Goal: Task Accomplishment & Management: Use online tool/utility

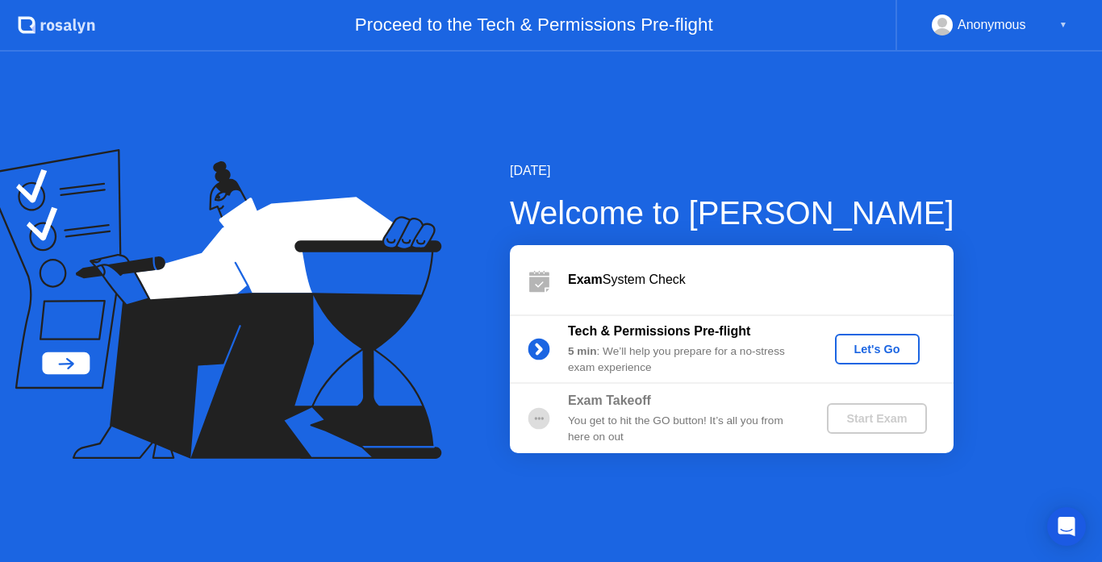
click at [1034, 351] on div "[DATE] Welcome to [PERSON_NAME] Exam System Check Tech & Permissions Pre-flight…" at bounding box center [551, 307] width 1102 height 511
click at [872, 349] on div "Let's Go" at bounding box center [878, 349] width 72 height 13
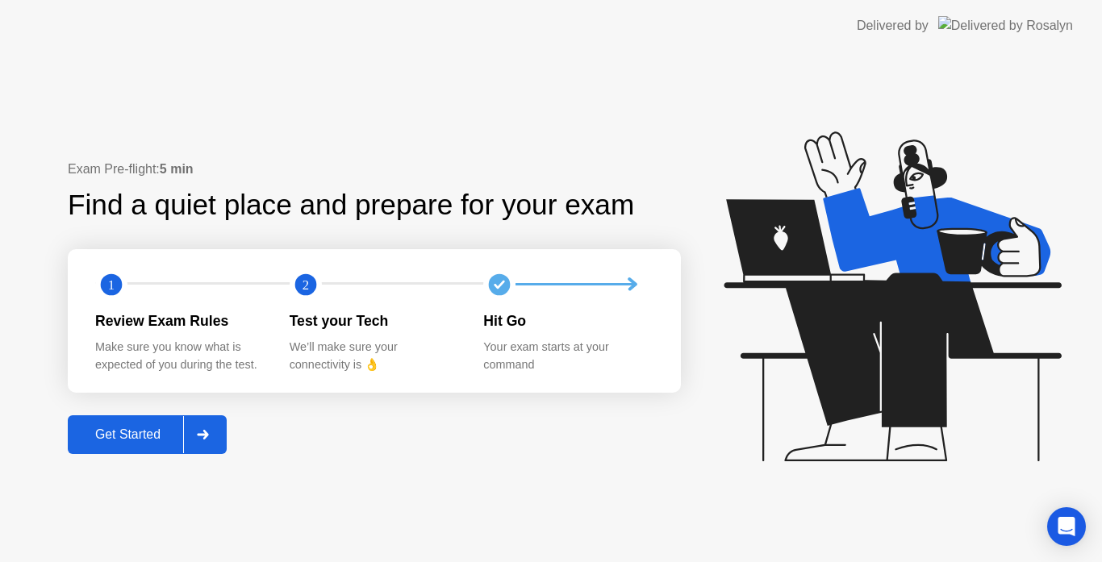
click at [145, 434] on div "Get Started" at bounding box center [128, 435] width 111 height 15
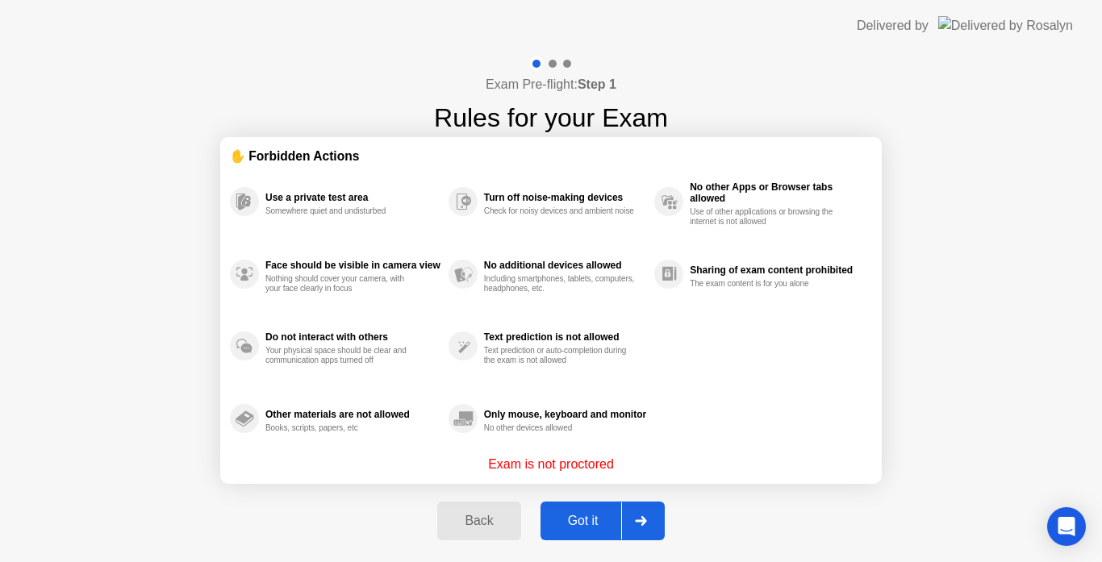
click at [972, 396] on div "Exam Pre-flight: Step 1 Rules for your Exam ✋ Forbidden Actions Use a private t…" at bounding box center [551, 308] width 1102 height 512
click at [572, 518] on div "Got it" at bounding box center [583, 521] width 76 height 15
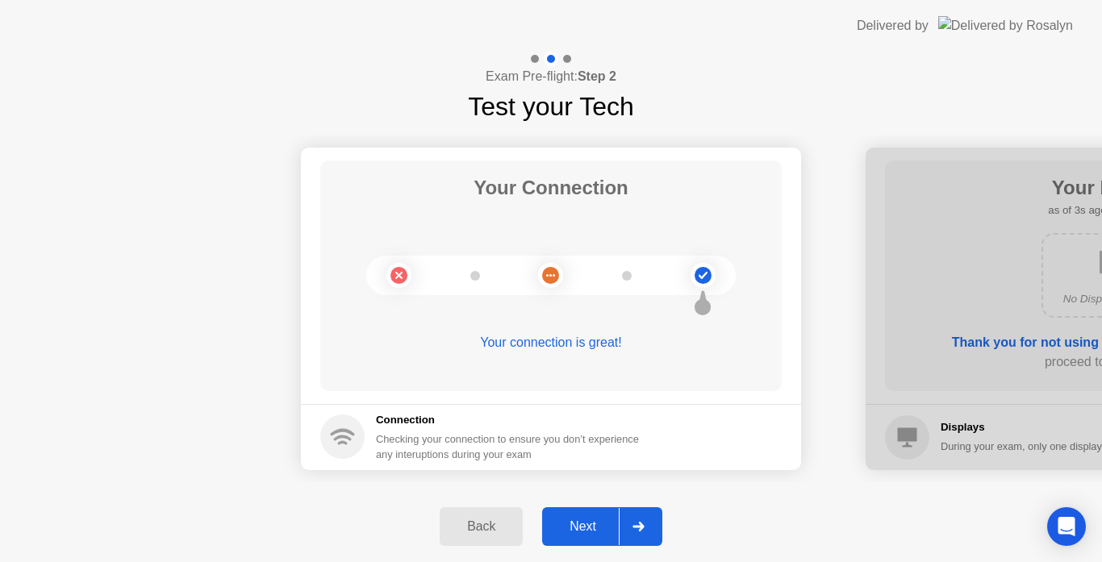
click at [570, 521] on div "Next" at bounding box center [583, 527] width 72 height 15
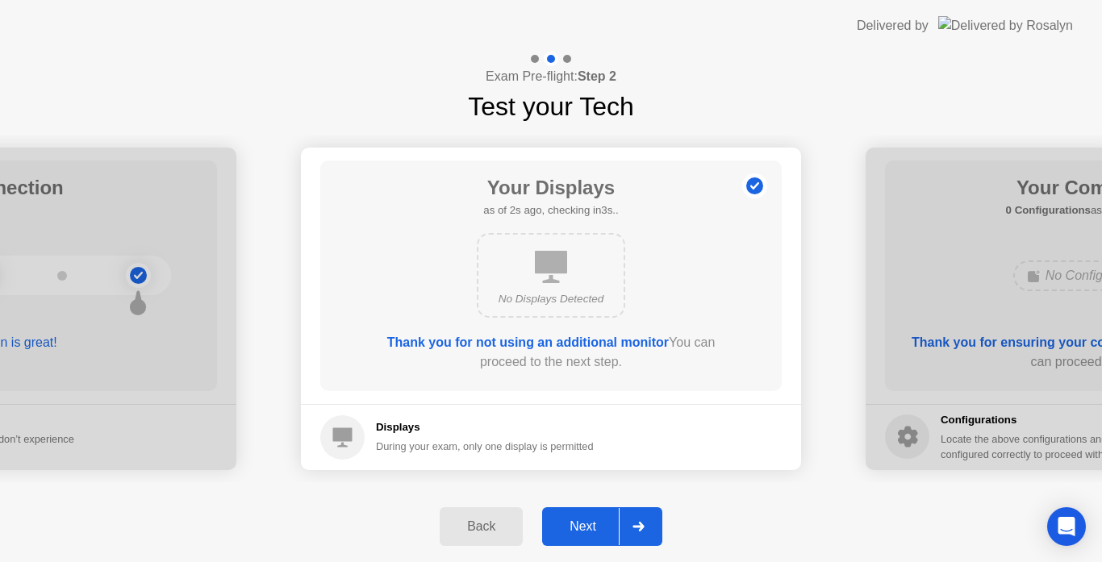
click at [589, 528] on div "Next" at bounding box center [583, 527] width 72 height 15
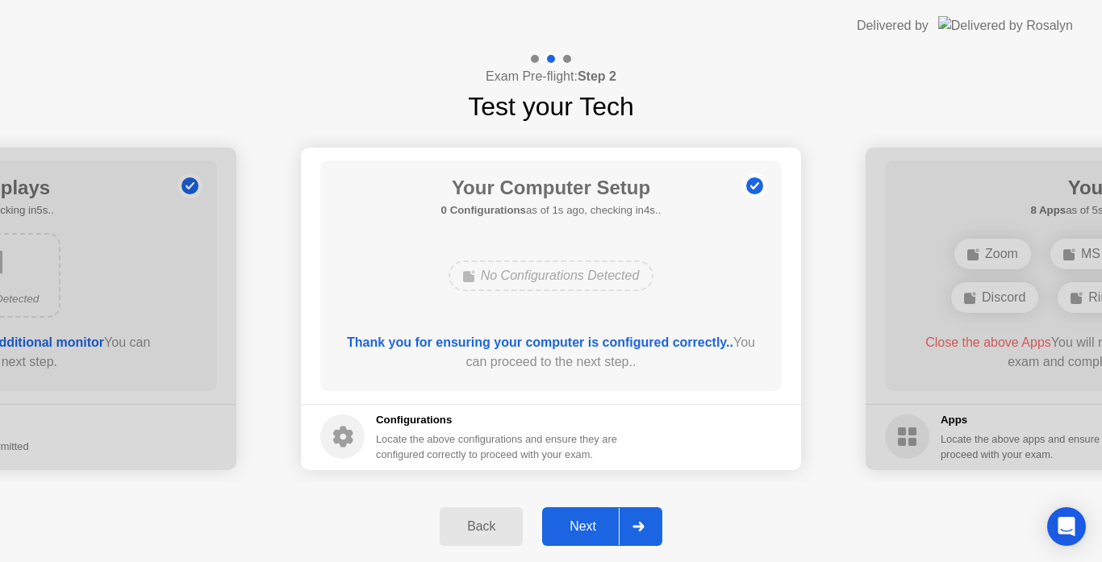
click at [575, 524] on div "Next" at bounding box center [583, 527] width 72 height 15
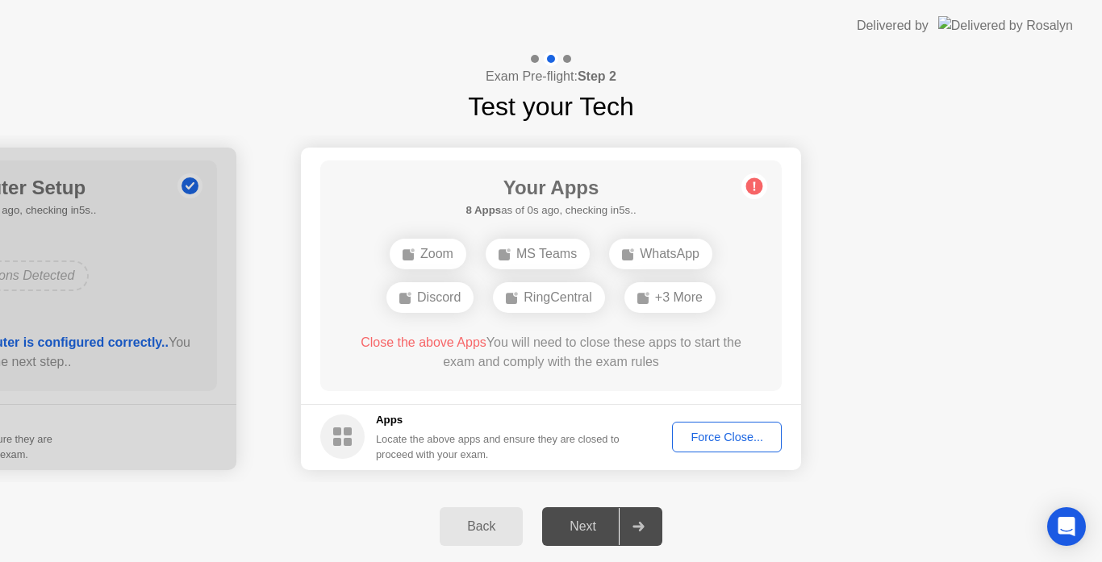
click at [487, 528] on div "Back" at bounding box center [481, 527] width 73 height 15
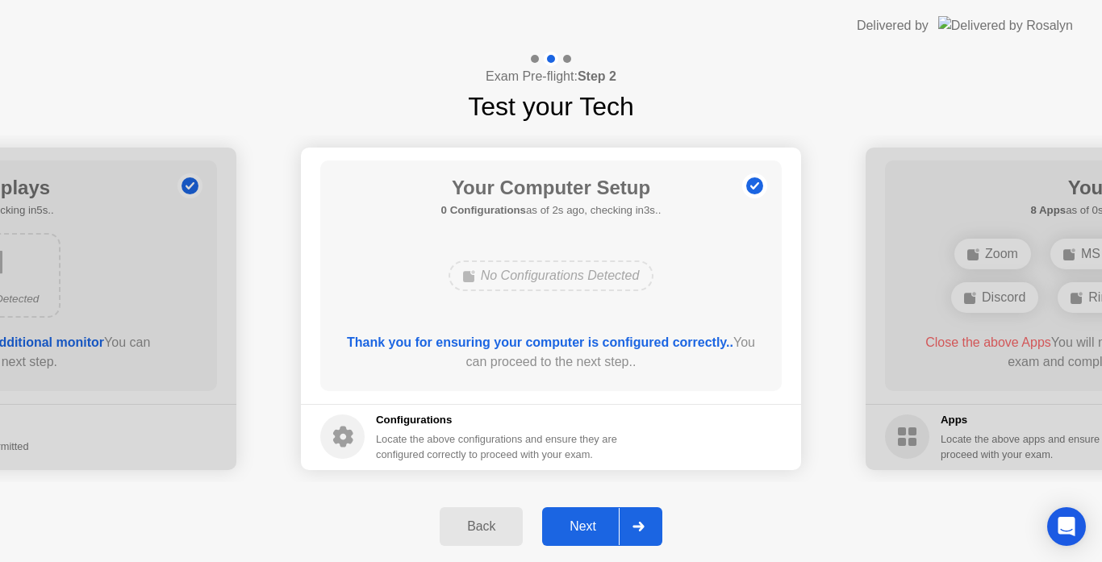
click at [583, 526] on div "Next" at bounding box center [583, 527] width 72 height 15
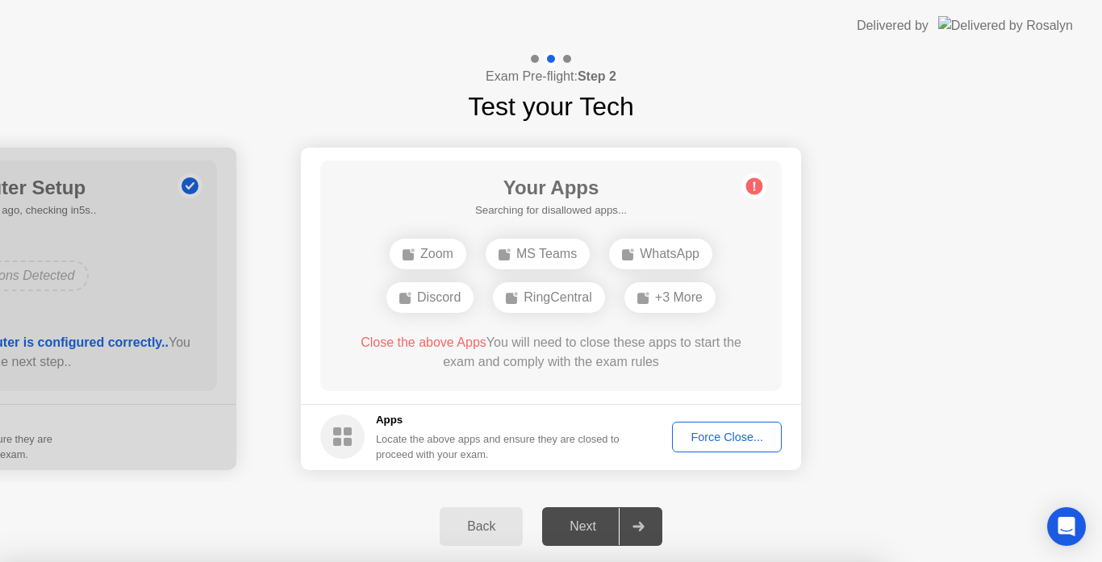
click at [958, 562] on div at bounding box center [551, 562] width 1102 height 0
